Goal: Information Seeking & Learning: Learn about a topic

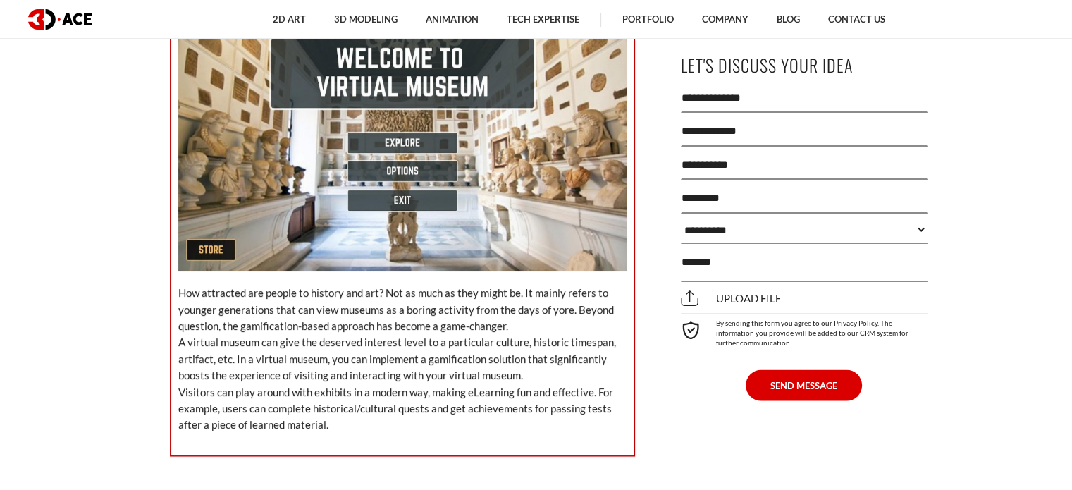
scroll to position [2678, 0]
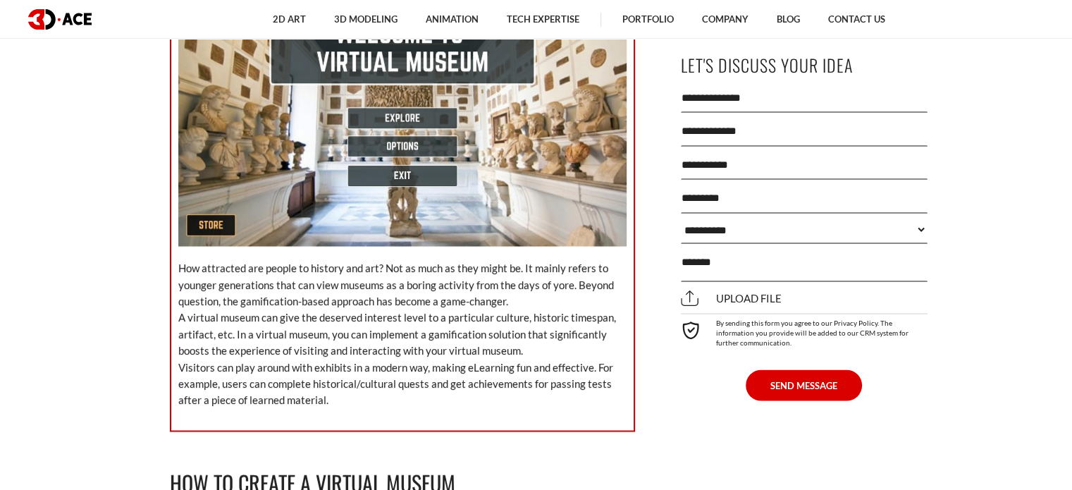
click at [367, 129] on img at bounding box center [402, 120] width 448 height 252
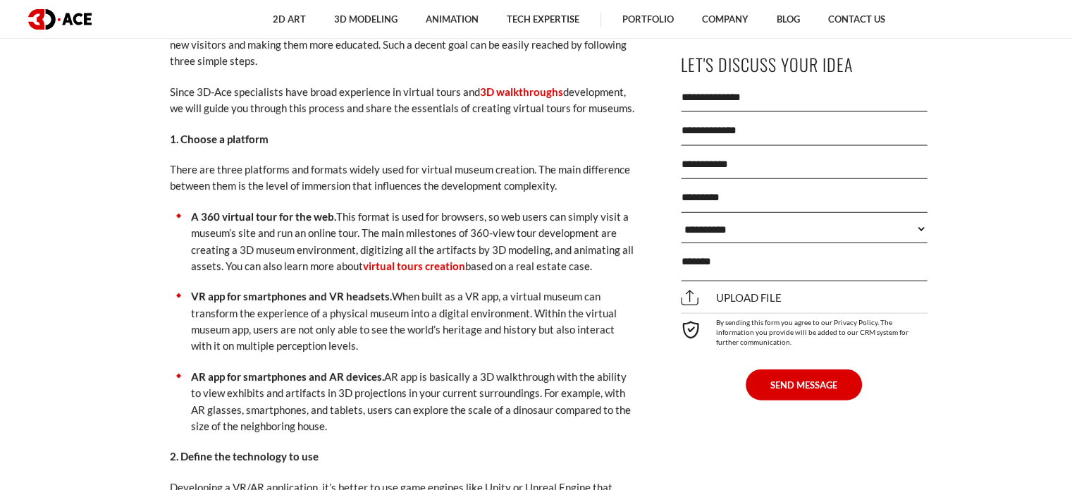
scroll to position [3171, 0]
click at [423, 259] on link "virtual tours creation" at bounding box center [414, 265] width 102 height 13
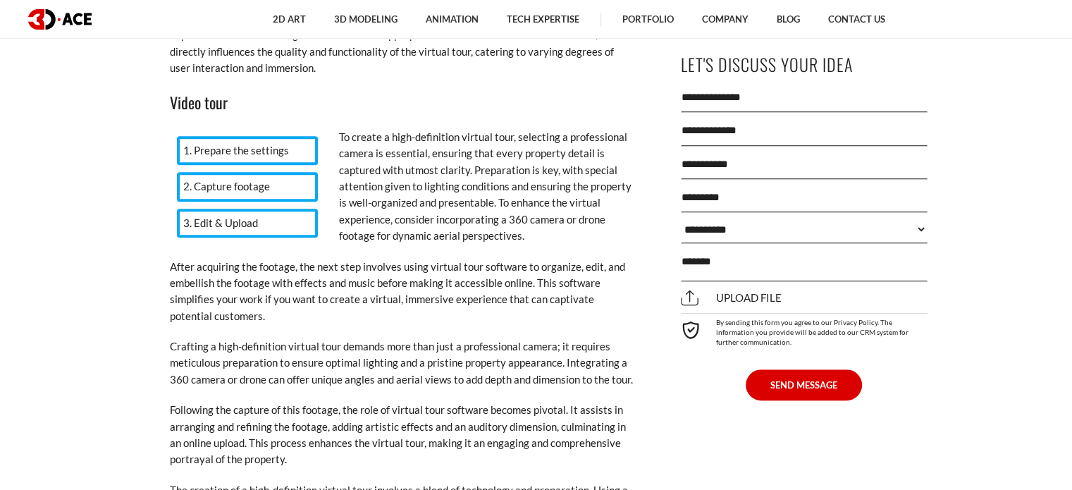
scroll to position [5919, 0]
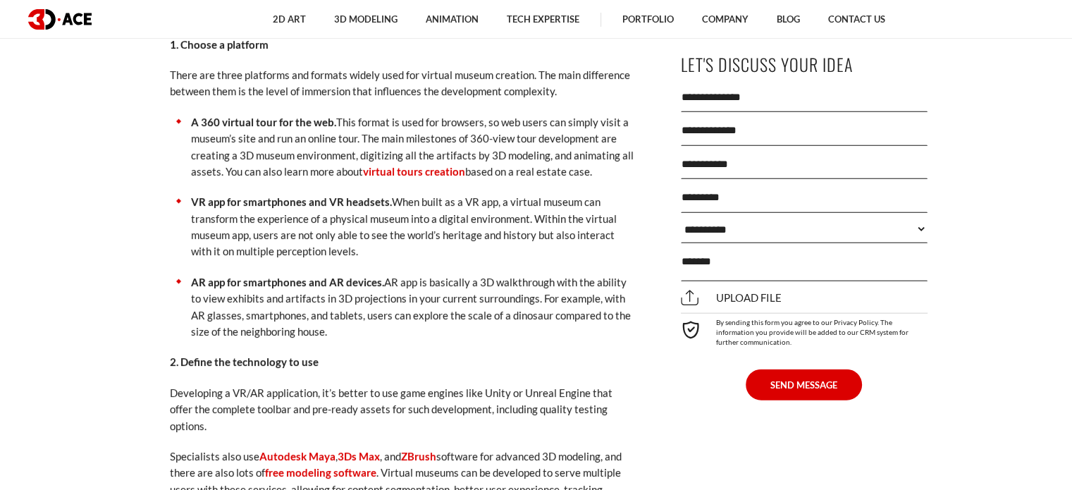
scroll to position [2843, 0]
